Goal: Task Accomplishment & Management: Manage account settings

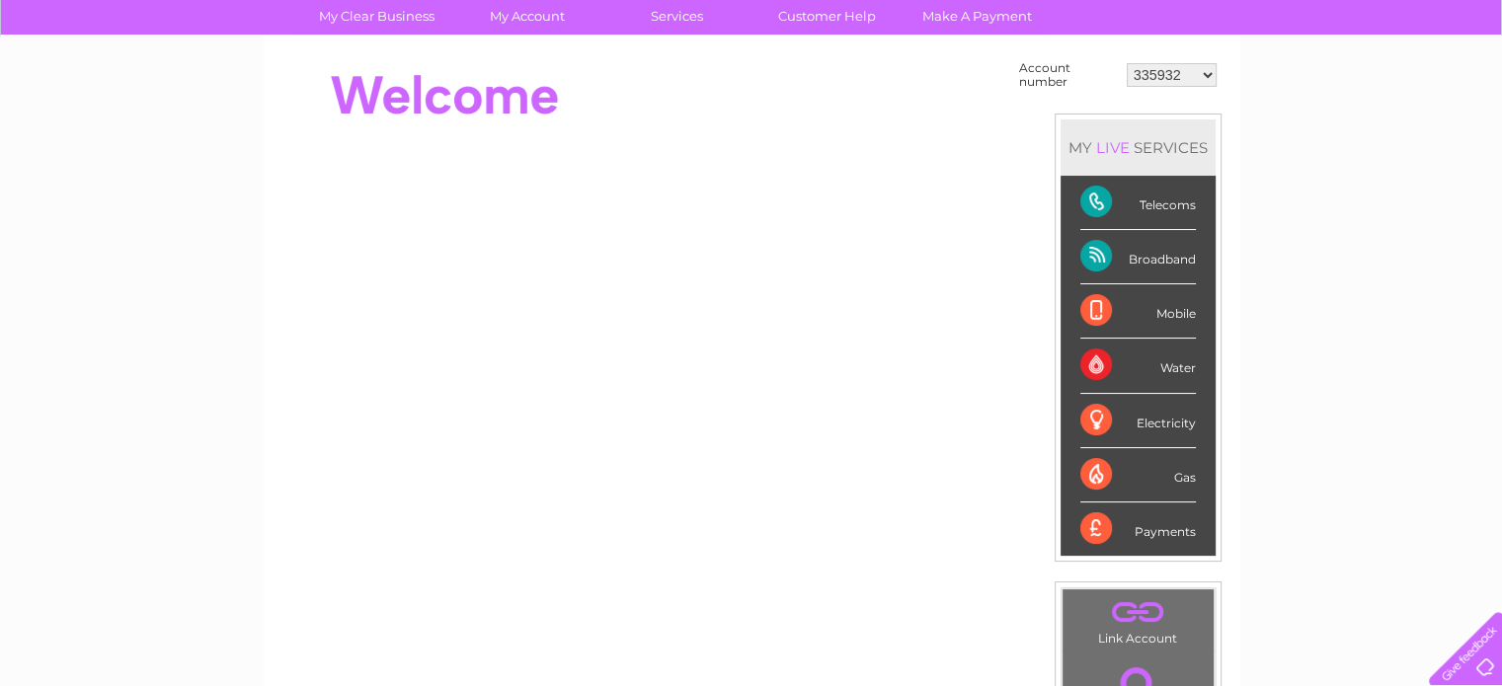
scroll to position [134, 0]
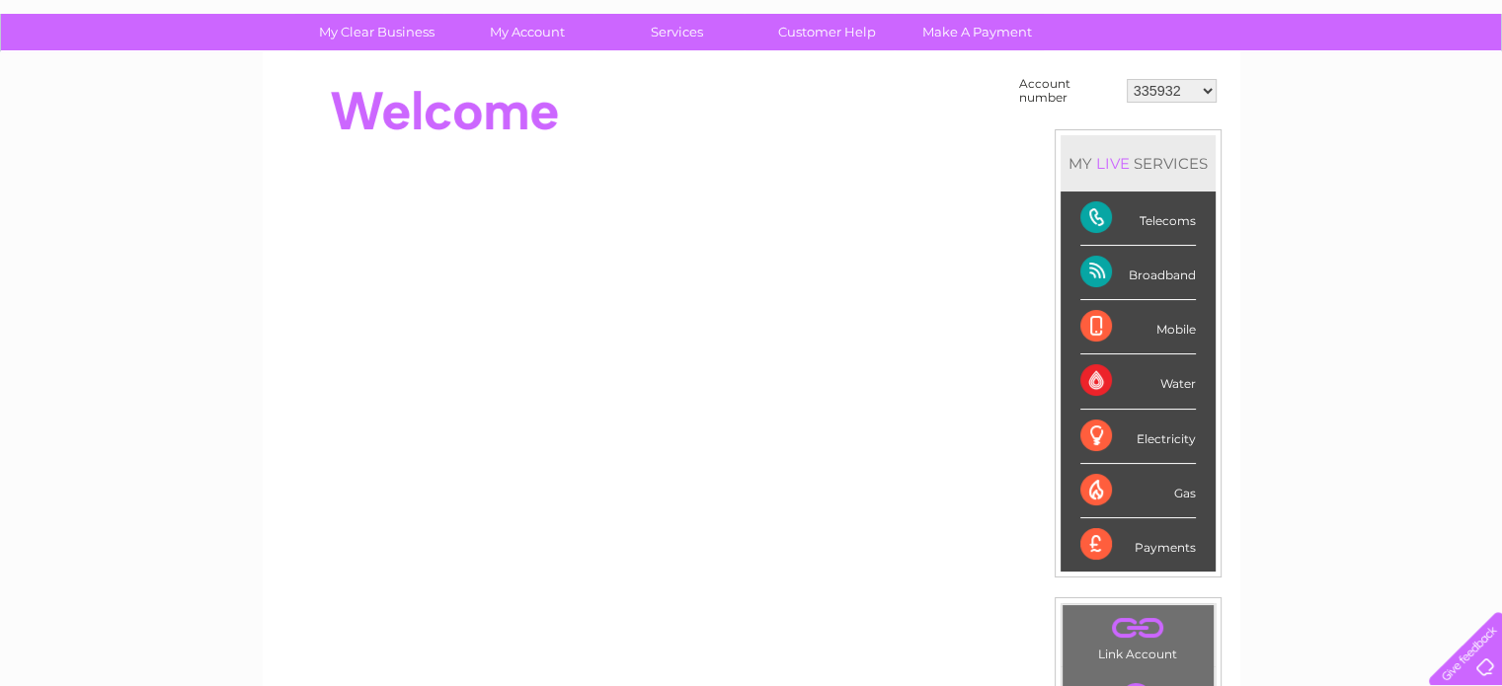
click at [1164, 88] on select "335932 30319733" at bounding box center [1172, 91] width 90 height 24
select select "30319733"
click at [1127, 79] on select "335932 30319733" at bounding box center [1172, 91] width 90 height 24
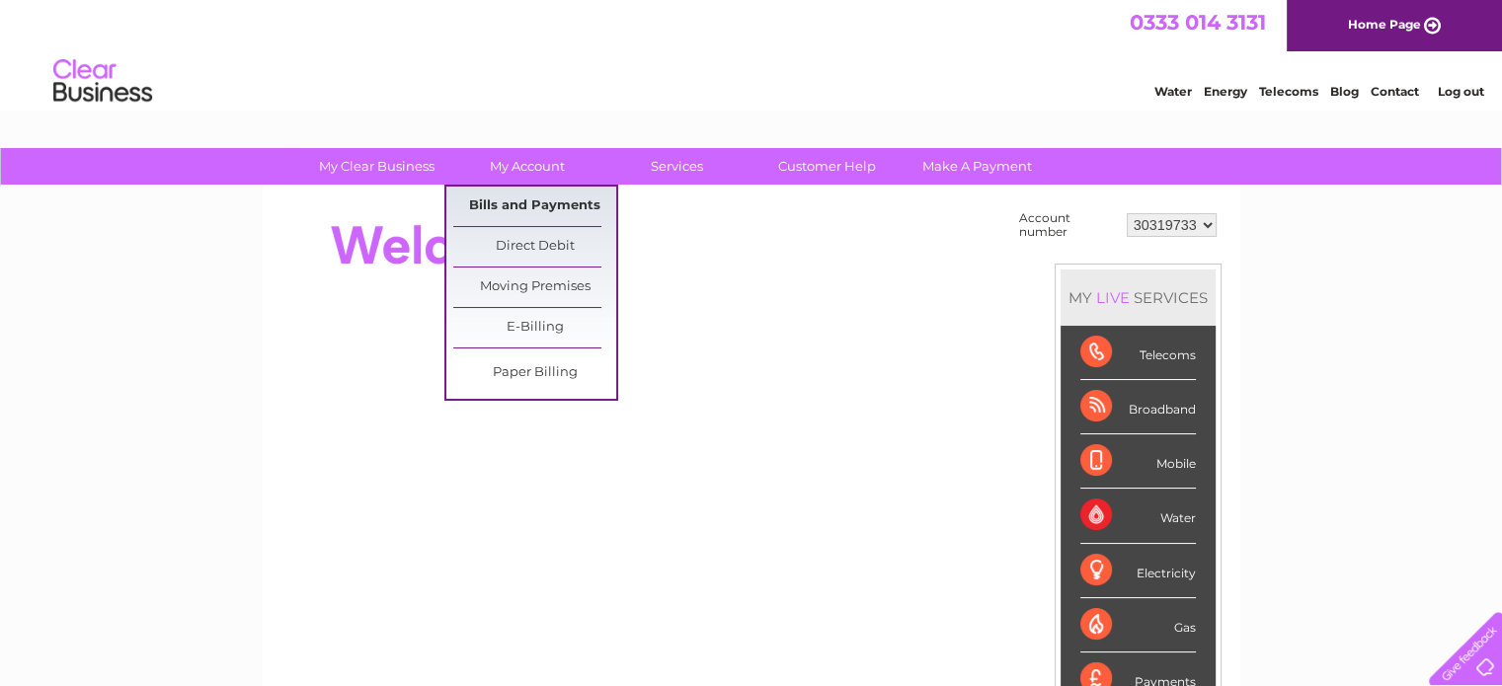
click at [533, 196] on link "Bills and Payments" at bounding box center [534, 207] width 163 height 40
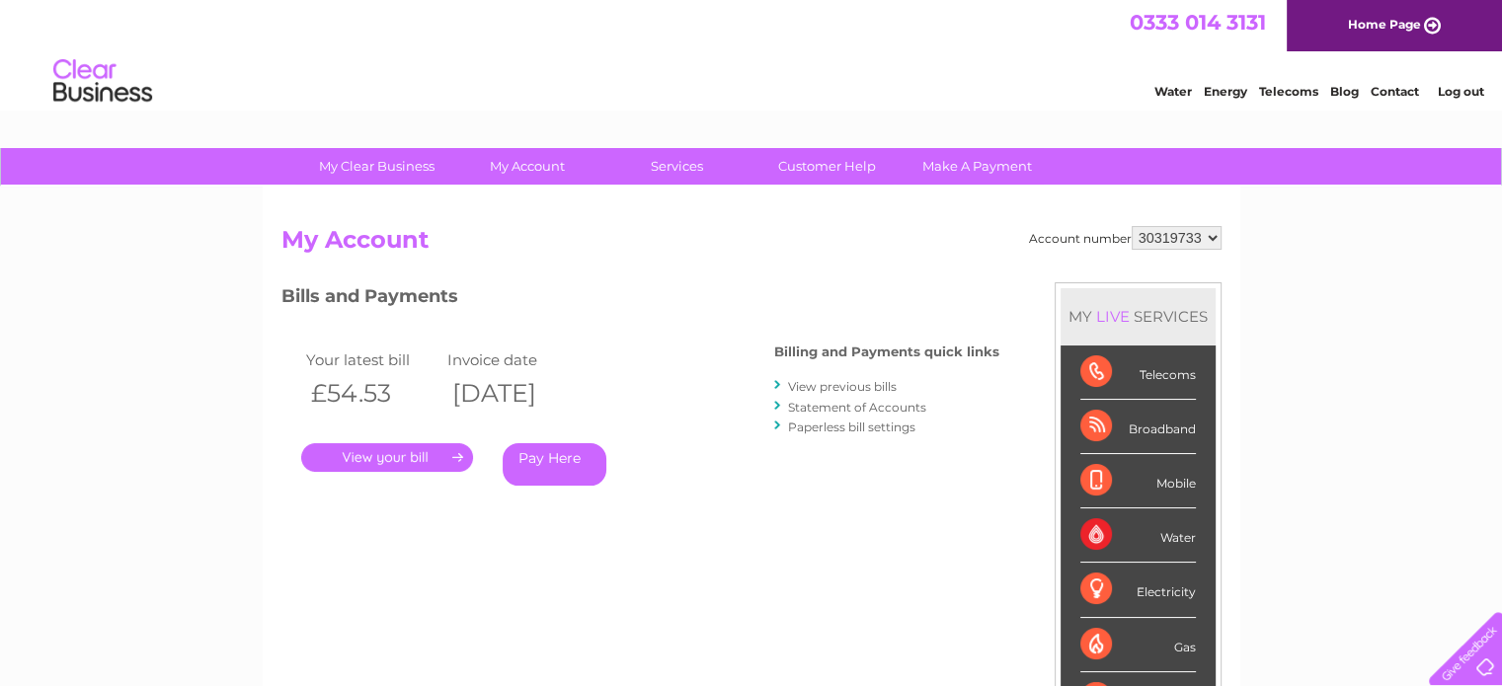
click at [855, 384] on link "View previous bills" at bounding box center [842, 386] width 109 height 15
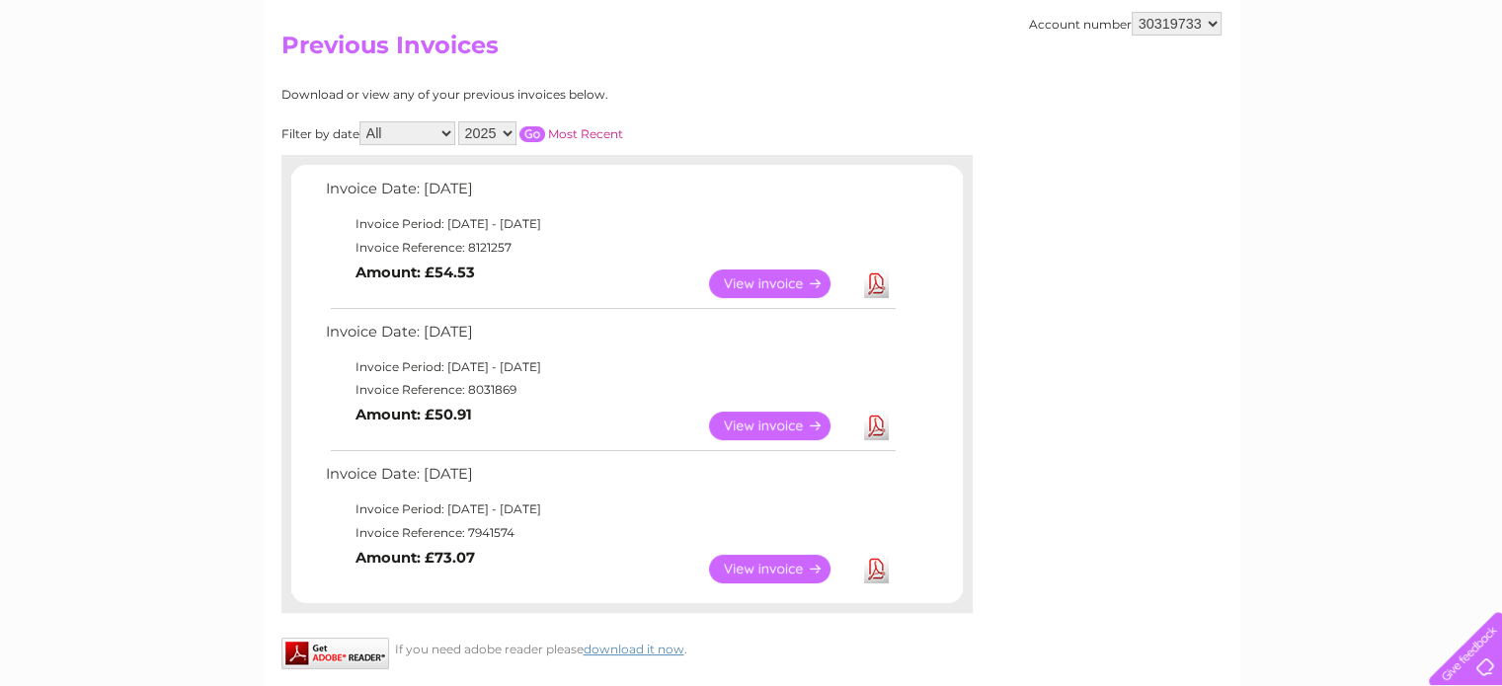
scroll to position [194, 0]
click at [758, 422] on link "View" at bounding box center [781, 427] width 145 height 29
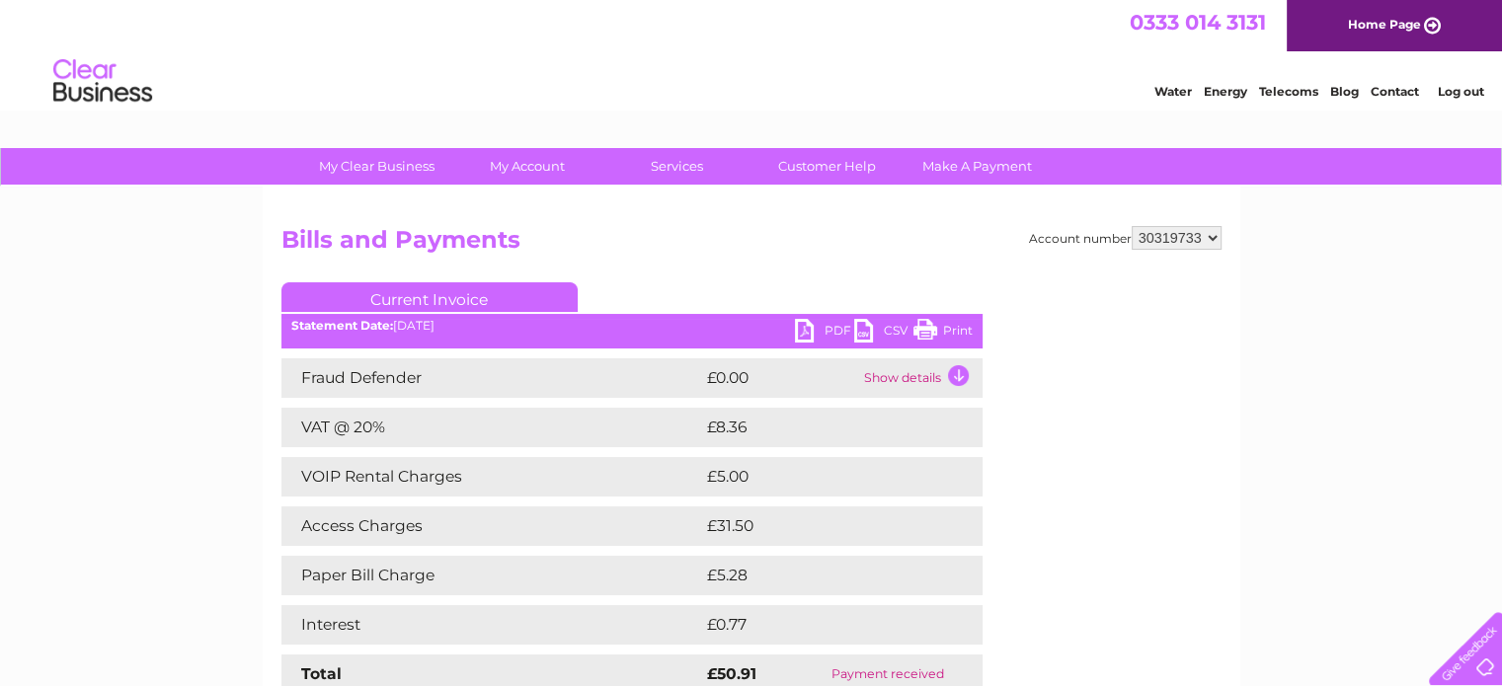
click at [964, 331] on link "Print" at bounding box center [943, 333] width 59 height 29
